Goal: Transaction & Acquisition: Obtain resource

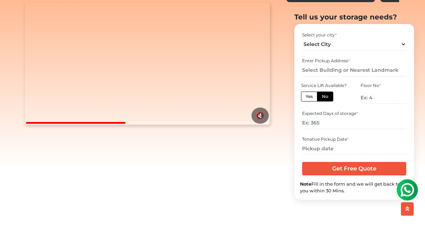
scroll to position [101, 0]
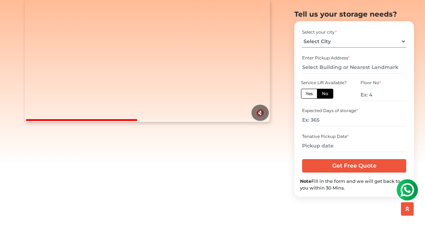
click at [329, 41] on select "Select City [GEOGRAPHIC_DATA] [GEOGRAPHIC_DATA] [GEOGRAPHIC_DATA] [GEOGRAPHIC_D…" at bounding box center [354, 41] width 104 height 12
select select "[GEOGRAPHIC_DATA]"
click at [311, 94] on label "Yes" at bounding box center [309, 94] width 16 height 10
click at [310, 94] on input "Yes" at bounding box center [307, 93] width 5 height 5
radio input "true"
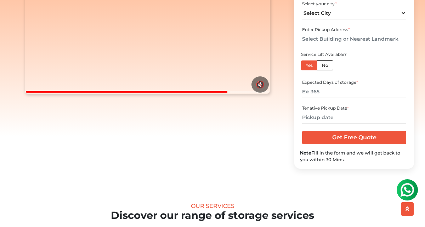
scroll to position [130, 0]
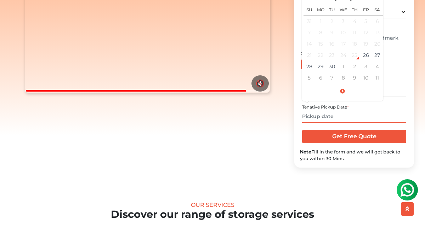
click at [347, 119] on input "text" at bounding box center [354, 116] width 104 height 12
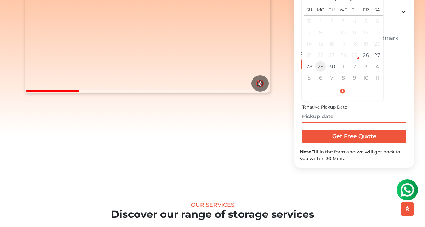
click at [320, 69] on td "29" at bounding box center [320, 66] width 11 height 11
type input "[DATE] 12:00 AM"
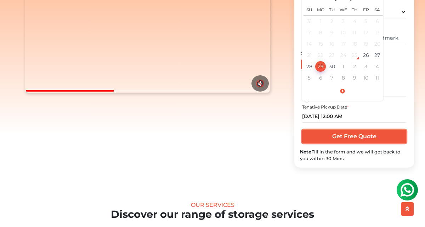
click at [360, 137] on input "Get Free Quote" at bounding box center [354, 136] width 104 height 13
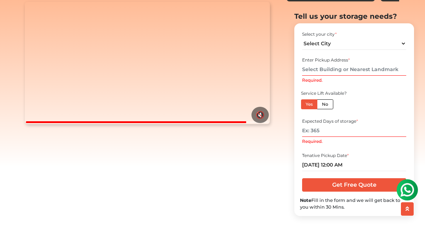
scroll to position [95, 0]
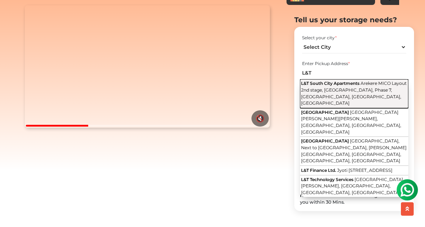
click at [357, 93] on span "Arekere MICO Layout 2nd stage, South City, Phase 7, Arekere, Bengaluru, Karnata…" at bounding box center [353, 93] width 105 height 25
type input "L&T South City Apartments, Arekere MICO Layout 2nd stage, South City, Phase 7, …"
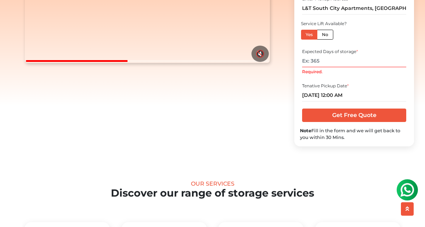
scroll to position [161, 0]
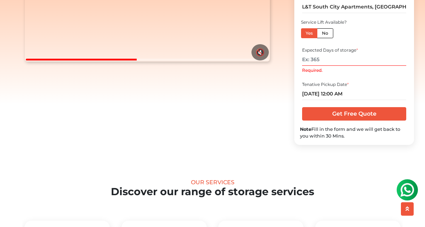
click at [335, 62] on input "Required." at bounding box center [354, 59] width 104 height 12
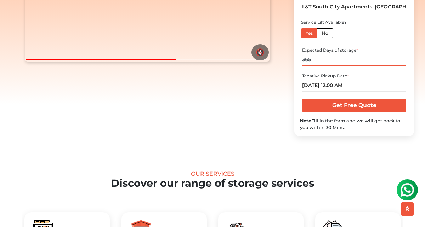
type input "365"
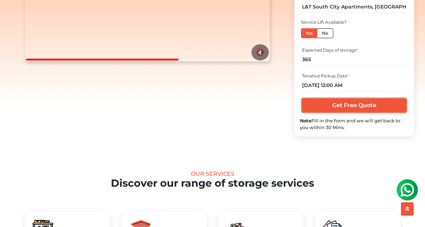
click at [344, 108] on input "Get Free Quote" at bounding box center [354, 105] width 104 height 13
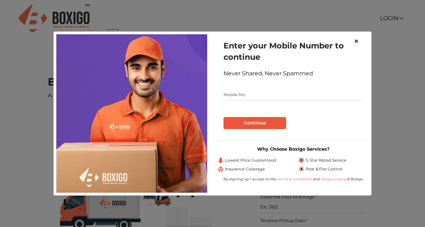
click at [357, 43] on span "×" at bounding box center [356, 41] width 5 height 10
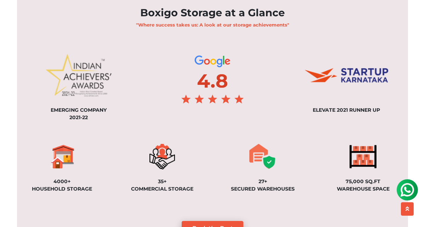
scroll to position [586, 0]
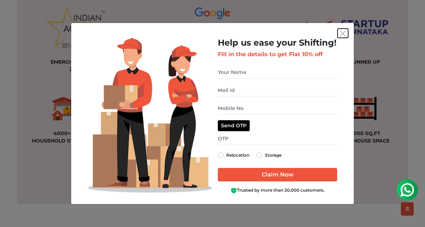
click at [345, 33] on img "get free quote dialog" at bounding box center [342, 33] width 6 height 6
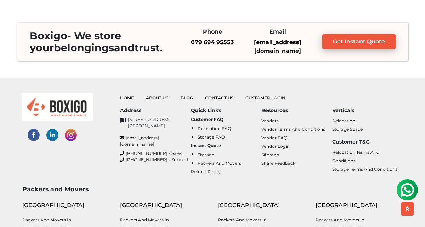
scroll to position [2107, 0]
